Goal: Check status: Check status

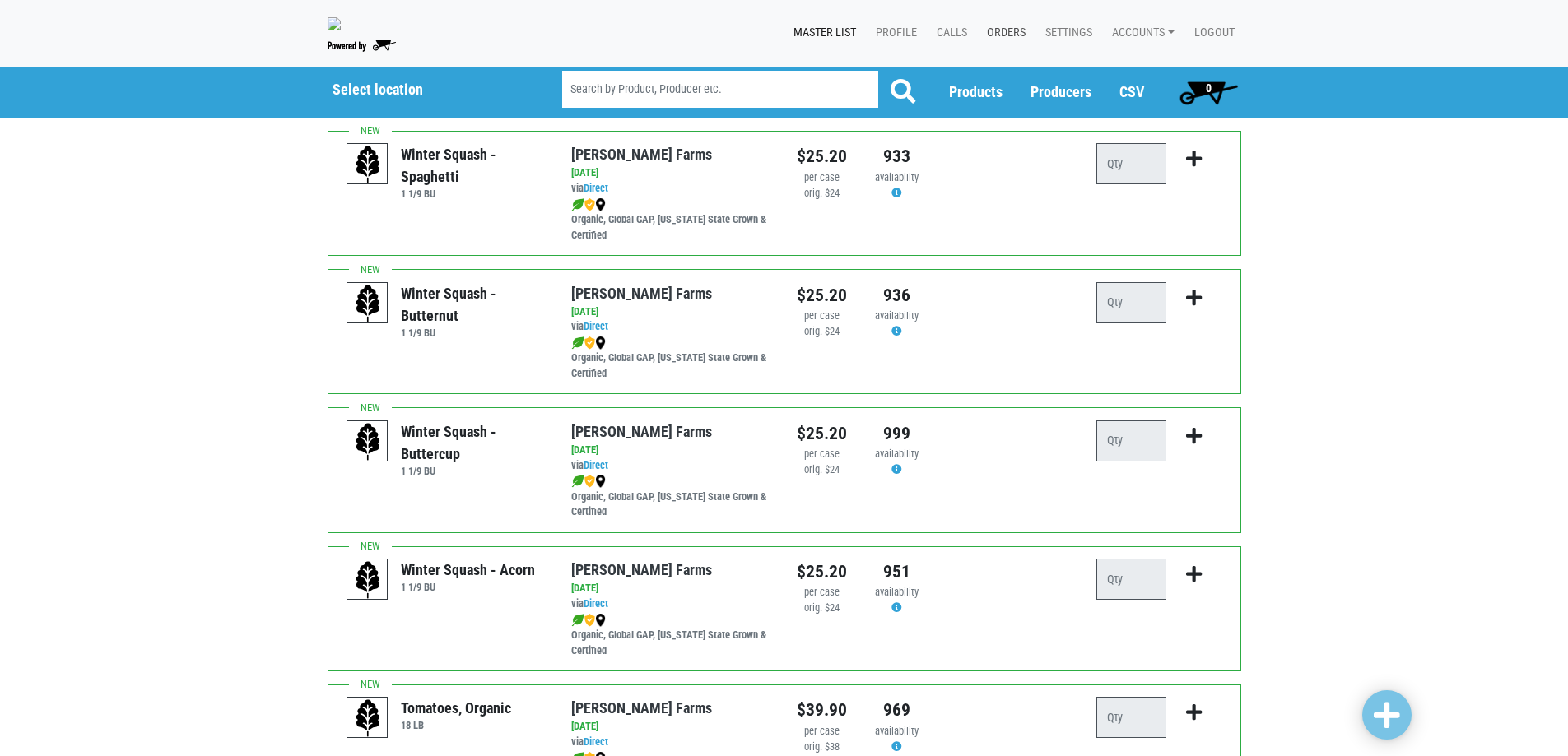
click at [1008, 35] on link "Orders" at bounding box center [1003, 33] width 58 height 31
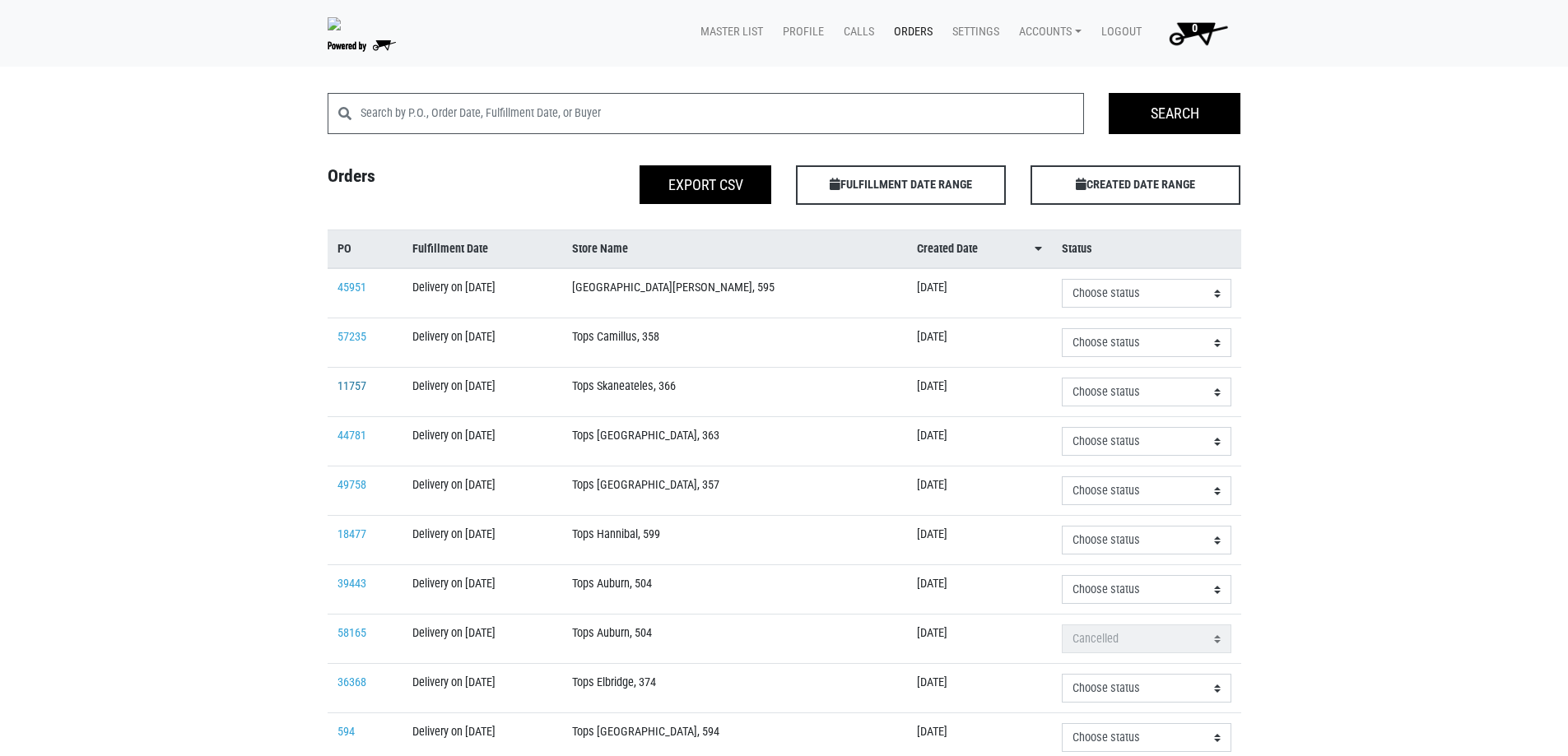
click at [362, 387] on link "11757" at bounding box center [352, 385] width 29 height 14
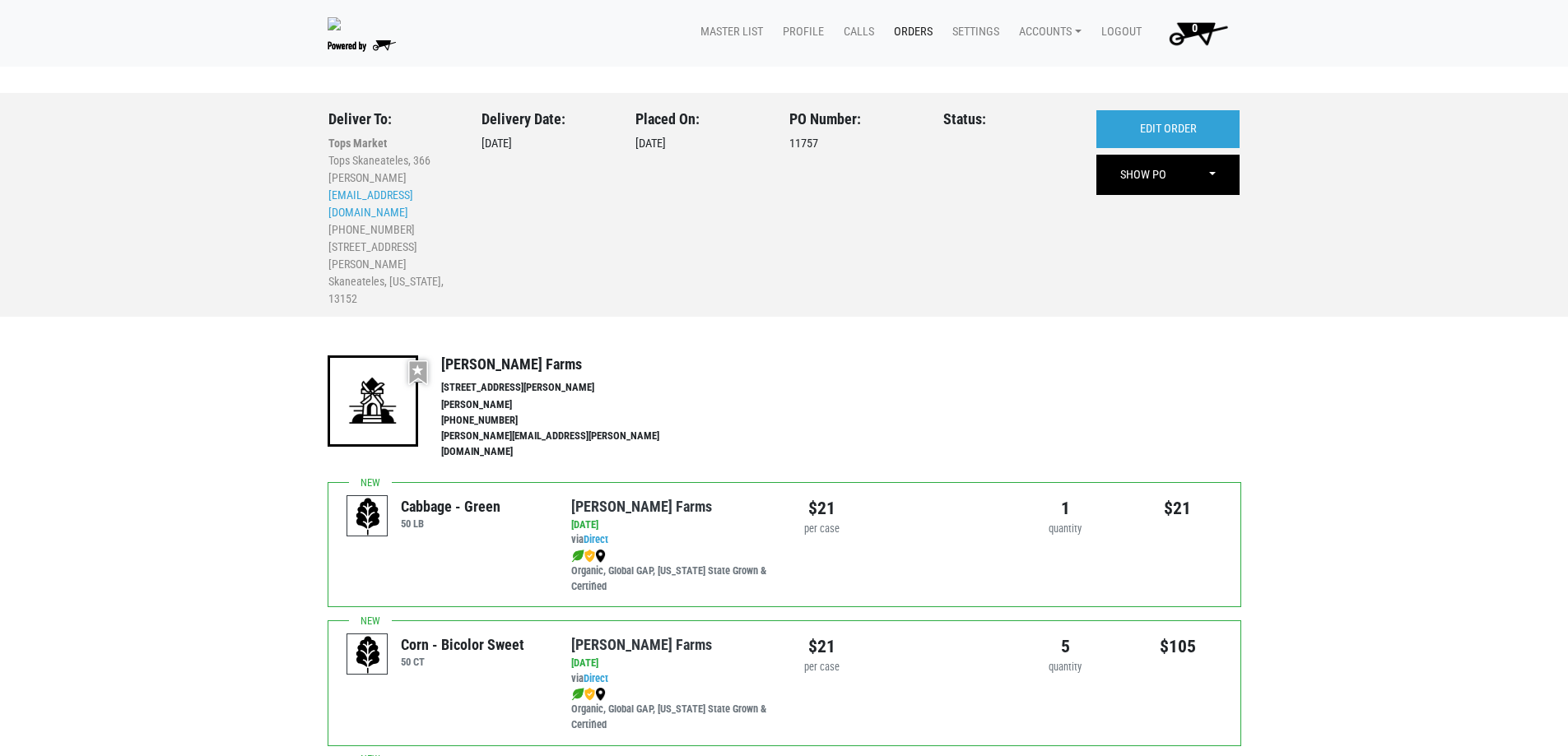
click at [913, 34] on link "Orders" at bounding box center [910, 32] width 58 height 31
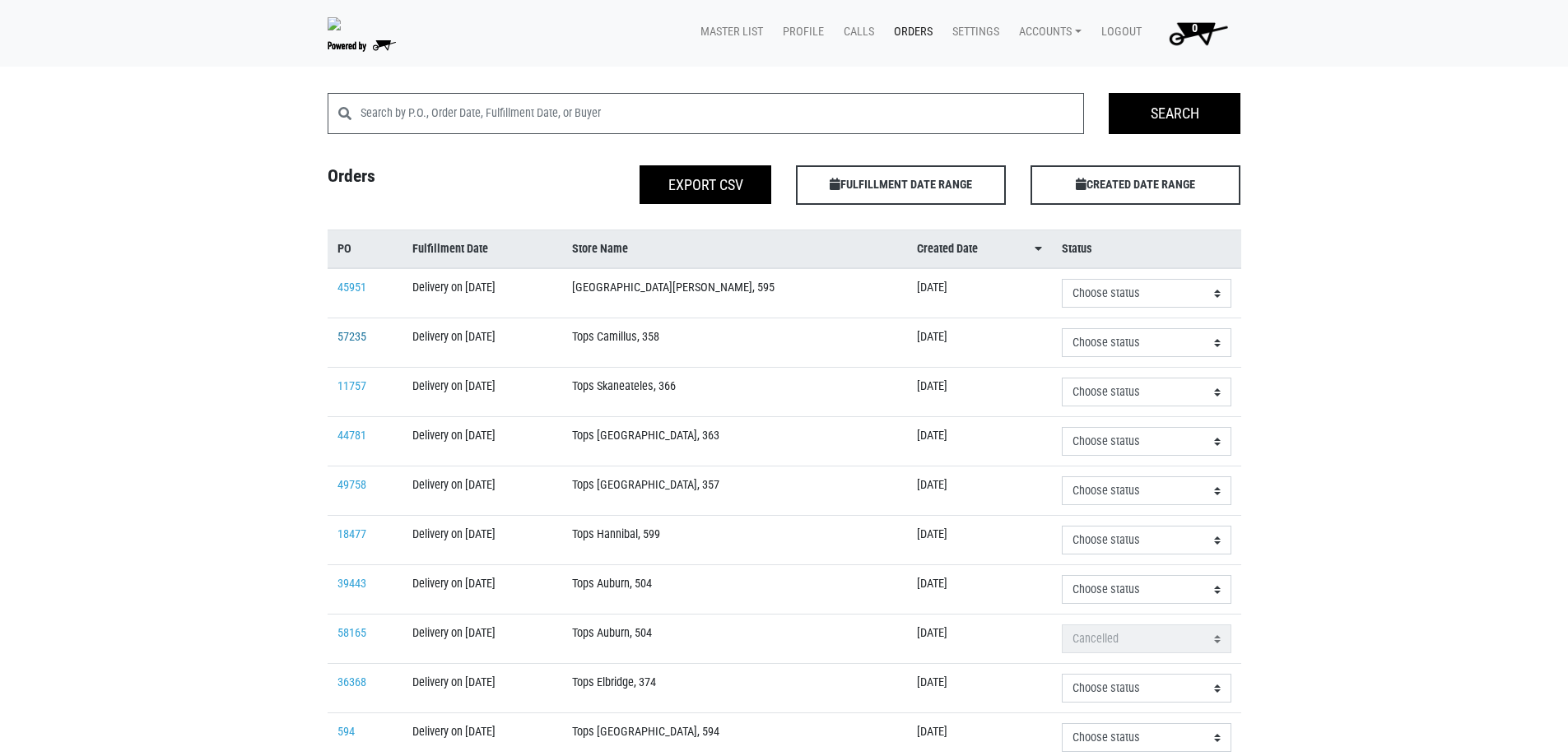
click at [337, 329] on td "57235" at bounding box center [365, 343] width 75 height 49
click at [345, 338] on link "57235" at bounding box center [352, 336] width 29 height 14
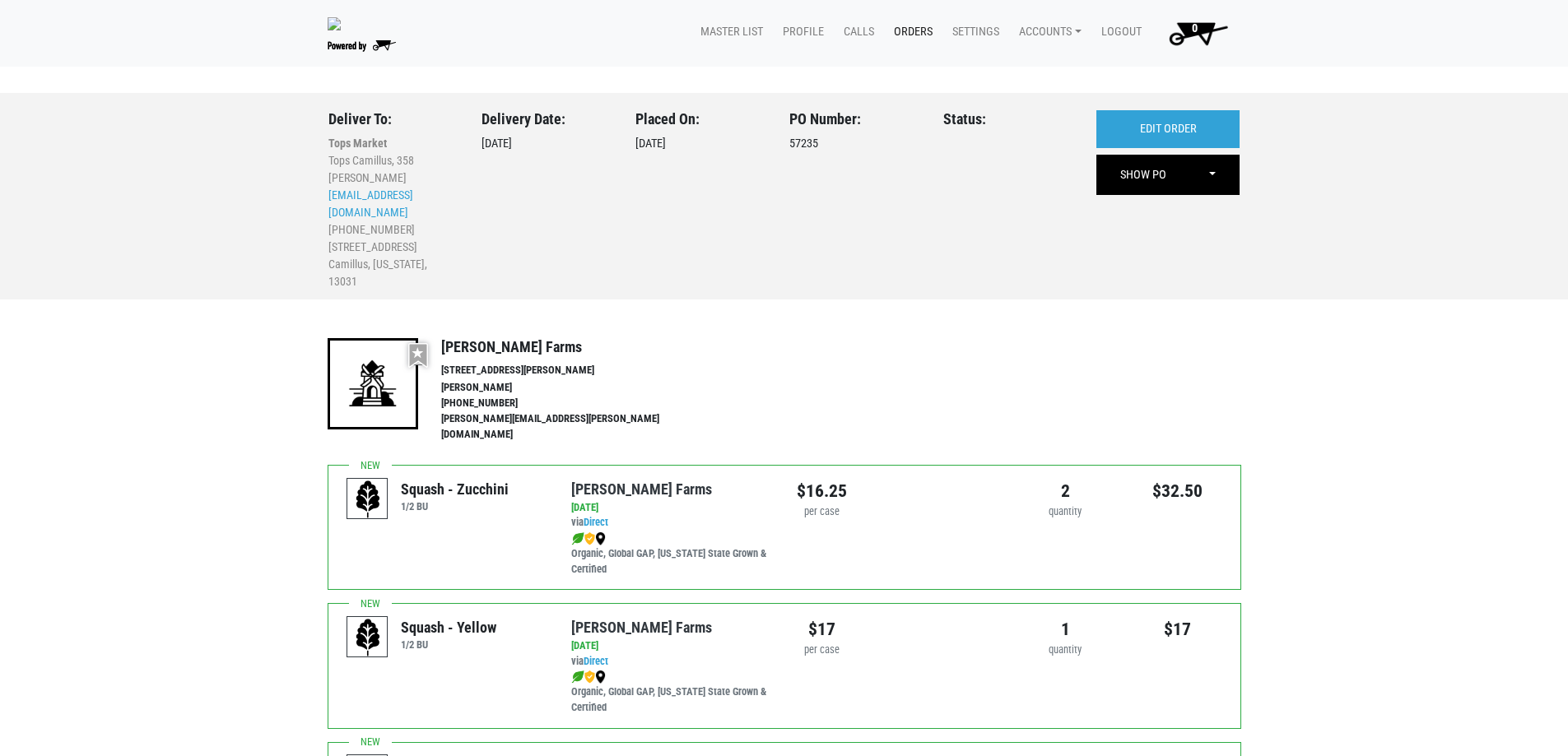
click at [912, 33] on link "Orders" at bounding box center [910, 32] width 58 height 31
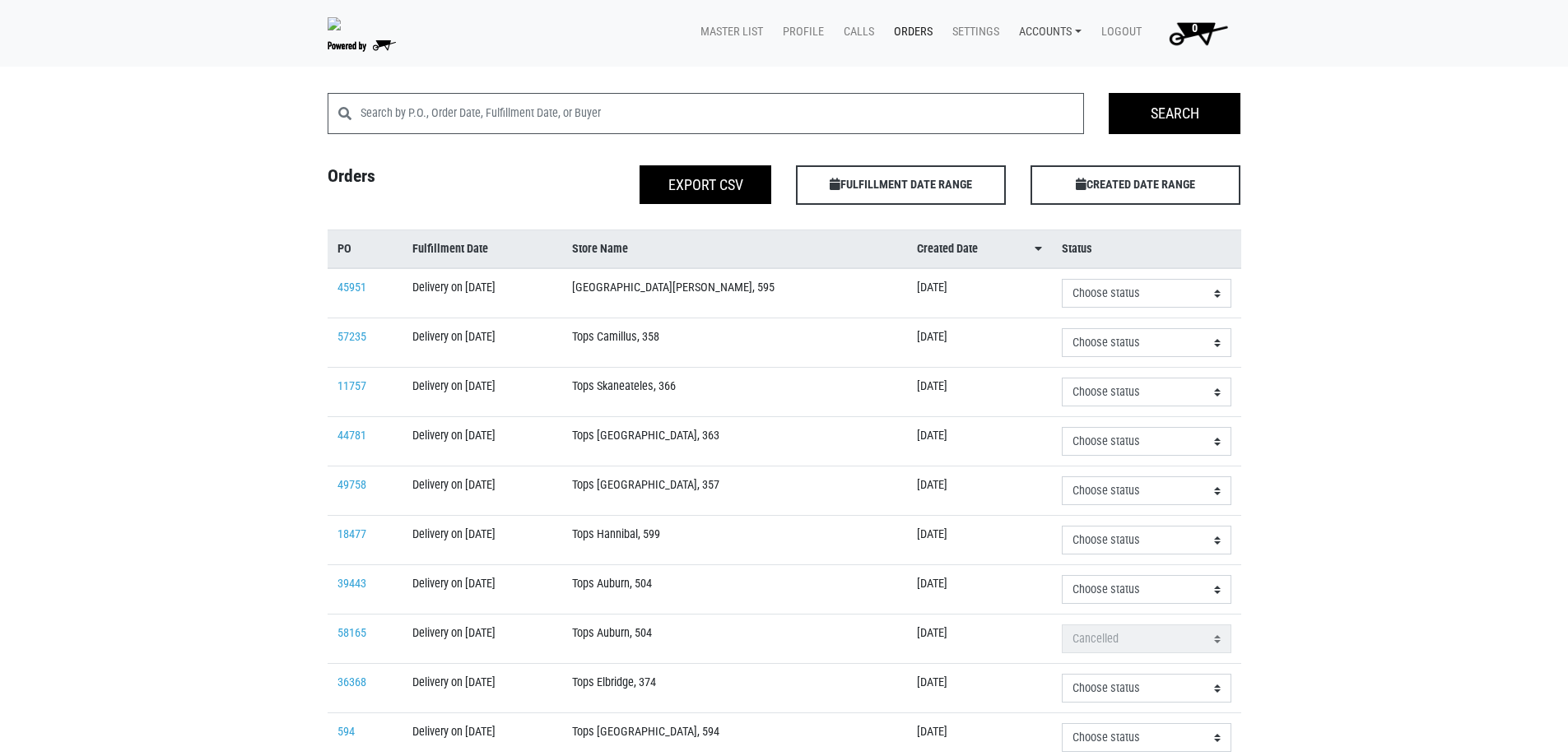
click at [1058, 44] on link "Accounts" at bounding box center [1047, 32] width 83 height 31
click at [1058, 76] on link "[PERSON_NAME] (Growers Hub)" at bounding box center [1107, 70] width 201 height 24
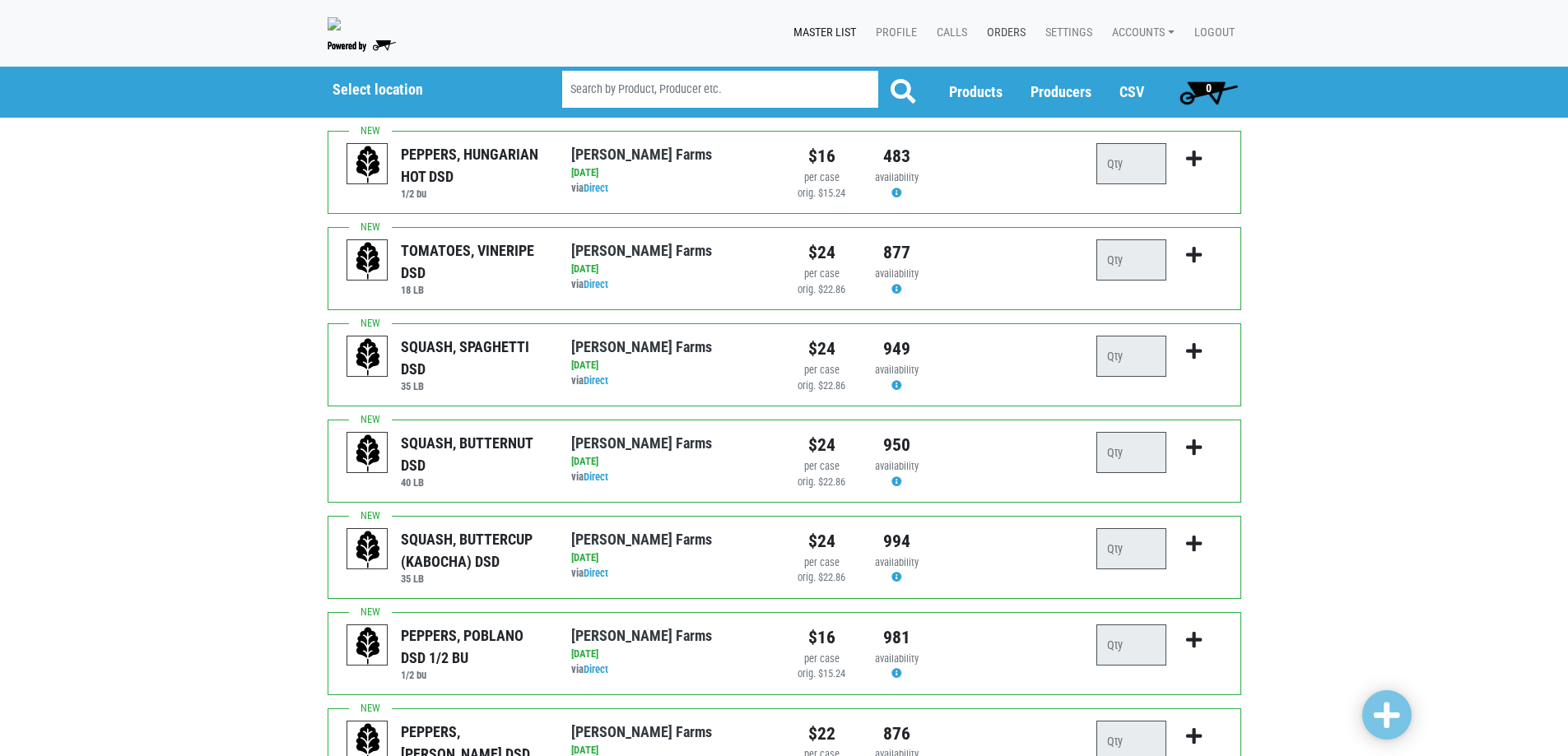
click at [1009, 44] on link "Orders" at bounding box center [1003, 33] width 58 height 31
